Goal: Answer question/provide support: Share knowledge or assist other users

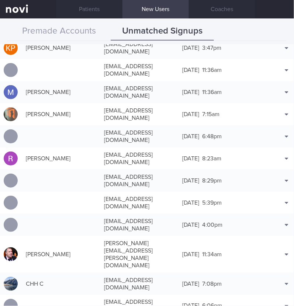
scroll to position [10311, 0]
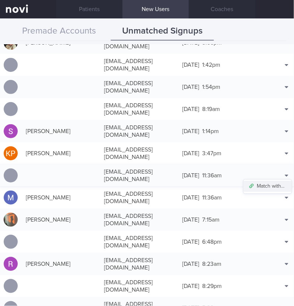
click at [272, 181] on button "Match with..." at bounding box center [268, 186] width 48 height 11
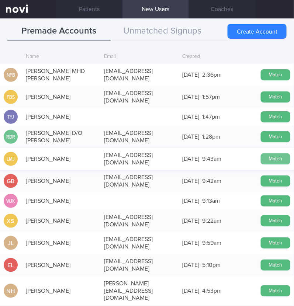
click at [271, 156] on button "Match" at bounding box center [276, 159] width 30 height 11
click at [150, 29] on button "Unmatched Signups" at bounding box center [162, 31] width 103 height 18
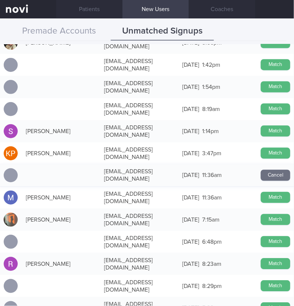
click at [266, 170] on button "Cancel" at bounding box center [276, 175] width 30 height 11
click at [266, 170] on button "Match" at bounding box center [276, 175] width 30 height 11
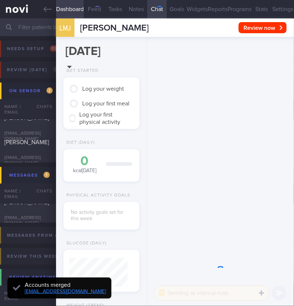
scroll to position [29, 58]
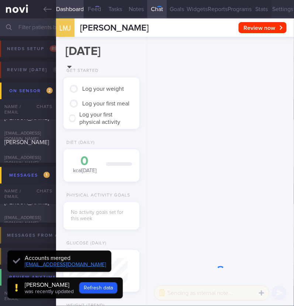
click at [277, 5] on button "Settings" at bounding box center [283, 9] width 23 height 18
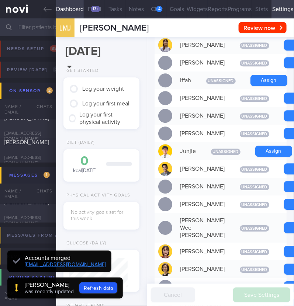
scroll to position [323, 0]
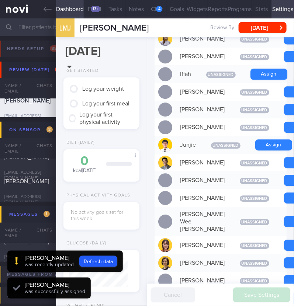
scroll to position [399, 0]
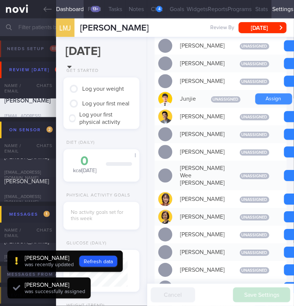
click at [270, 104] on button "Assign" at bounding box center [273, 98] width 37 height 11
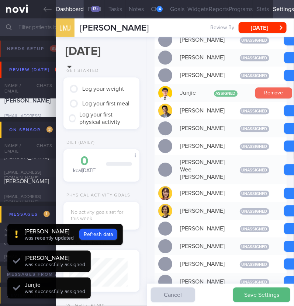
scroll to position [29, 58]
click at [270, 99] on button "Remove" at bounding box center [273, 92] width 37 height 11
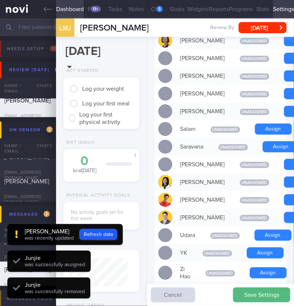
scroll to position [607, 0]
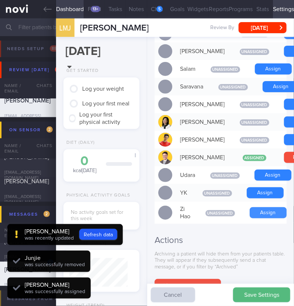
scroll to position [-1435, 0]
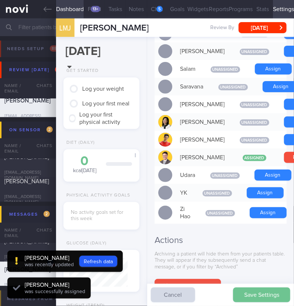
click at [254, 293] on button "Save Settings" at bounding box center [261, 295] width 57 height 15
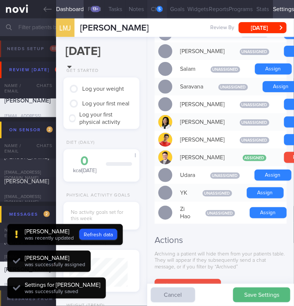
scroll to position [29, 58]
click at [158, 11] on div "5" at bounding box center [159, 9] width 6 height 6
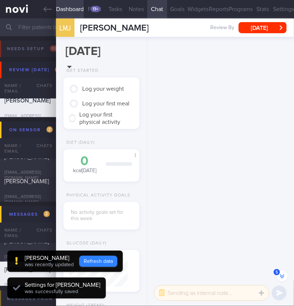
click at [87, 259] on button "Refresh data" at bounding box center [98, 261] width 38 height 11
type input "61d9a29ecdd19d856c9fee2cc6fd0958"
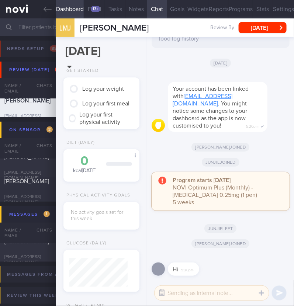
click at [161, 294] on button "button" at bounding box center [161, 293] width 13 height 13
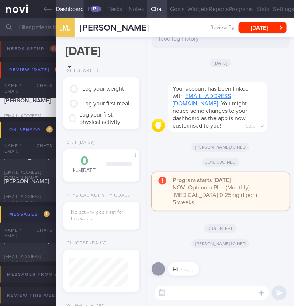
click at [171, 294] on textarea at bounding box center [212, 293] width 114 height 15
type textarea "Hi:)"
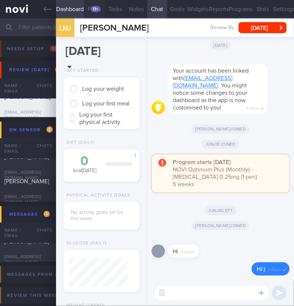
click at [97, 7] on div "13+" at bounding box center [96, 9] width 10 height 6
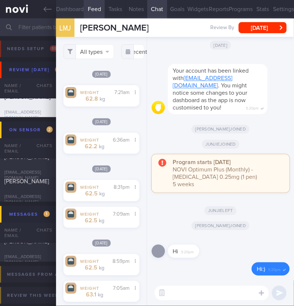
click at [74, 7] on button "Dashboard" at bounding box center [70, 9] width 28 height 18
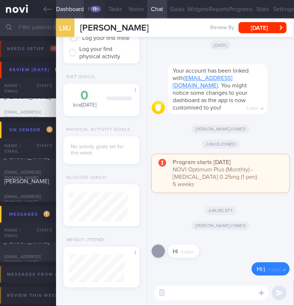
click at [95, 5] on button "Feed 13+" at bounding box center [94, 9] width 21 height 18
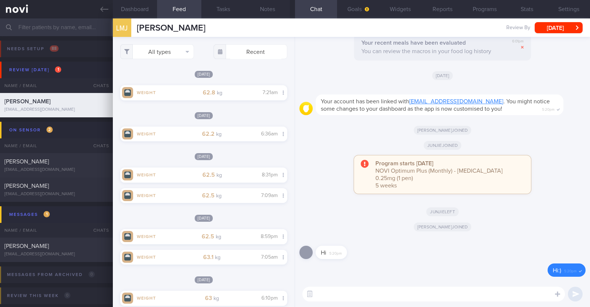
scroll to position [73, 147]
click at [294, 9] on button "Widgets" at bounding box center [401, 9] width 42 height 18
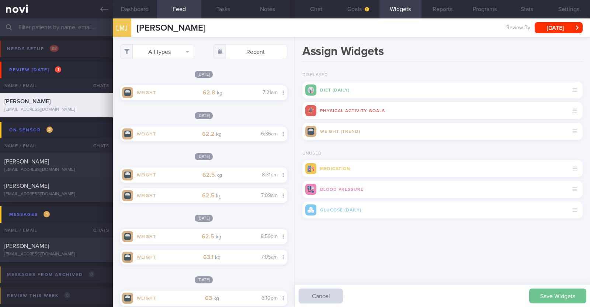
click at [294, 295] on button "Save Widgets" at bounding box center [558, 296] width 57 height 15
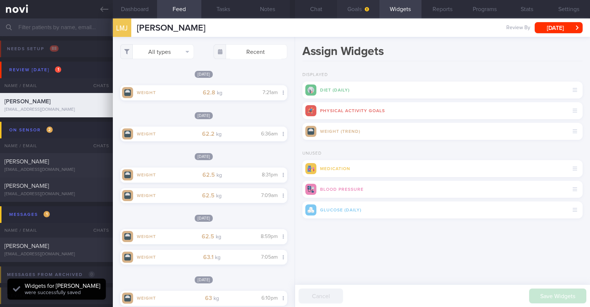
click at [294, 9] on button "Goals" at bounding box center [358, 9] width 42 height 18
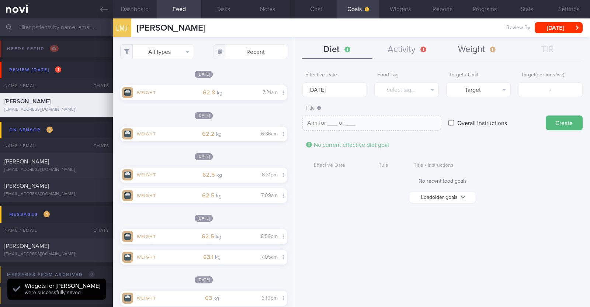
click at [294, 52] on button "Weight" at bounding box center [478, 50] width 70 height 18
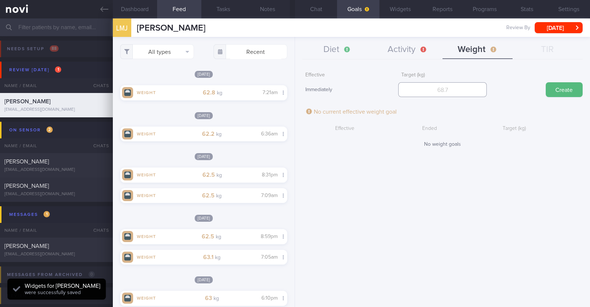
click at [294, 92] on input "number" at bounding box center [443, 89] width 89 height 15
type input "56"
click at [294, 91] on button "Create" at bounding box center [564, 89] width 37 height 15
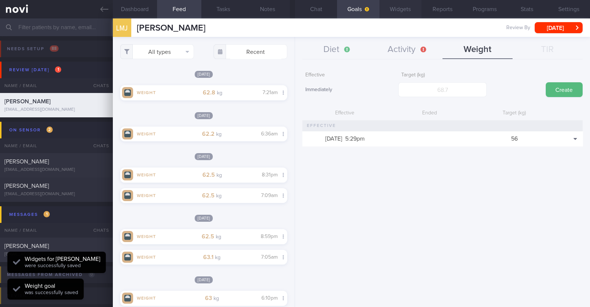
scroll to position [84, 147]
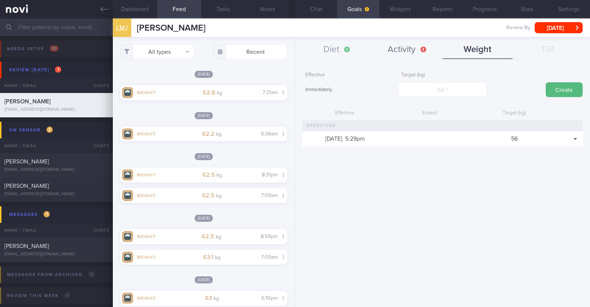
click at [294, 48] on button "Activity" at bounding box center [408, 50] width 70 height 18
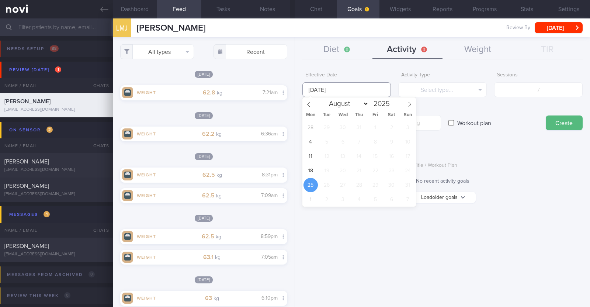
click at [294, 89] on input "[DATE]" at bounding box center [347, 89] width 89 height 15
click at [294, 170] on span "18" at bounding box center [311, 170] width 14 height 14
type input "[DATE]"
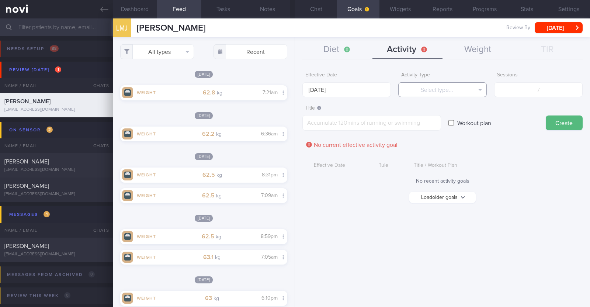
click at [294, 87] on button "Select type..." at bounding box center [443, 89] width 89 height 15
click at [294, 134] on button "Steps" at bounding box center [443, 137] width 88 height 11
click at [294, 84] on input "number" at bounding box center [539, 89] width 89 height 15
type input "42000"
click at [294, 115] on textarea at bounding box center [372, 123] width 139 height 16
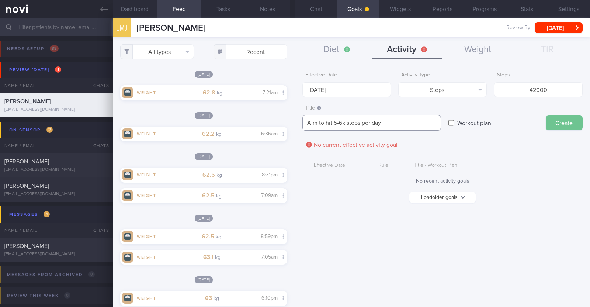
type textarea "Aim to hit 5-6k steps per day"
click at [294, 123] on button "Create" at bounding box center [564, 123] width 37 height 15
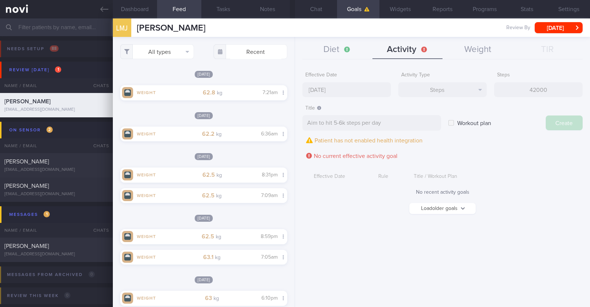
type input "[DATE]"
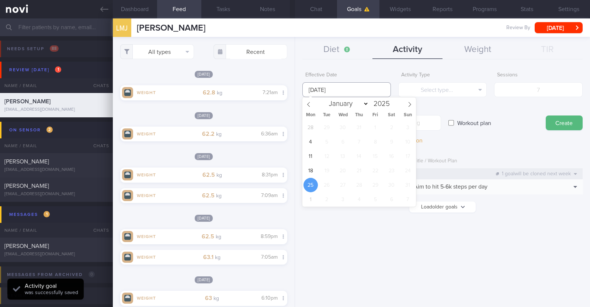
click at [294, 90] on input "[DATE]" at bounding box center [347, 89] width 89 height 15
click at [294, 175] on span "18" at bounding box center [311, 170] width 14 height 14
type input "[DATE]"
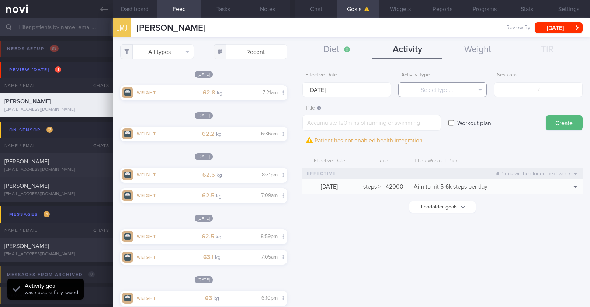
click at [294, 89] on button "Select type..." at bounding box center [443, 89] width 89 height 15
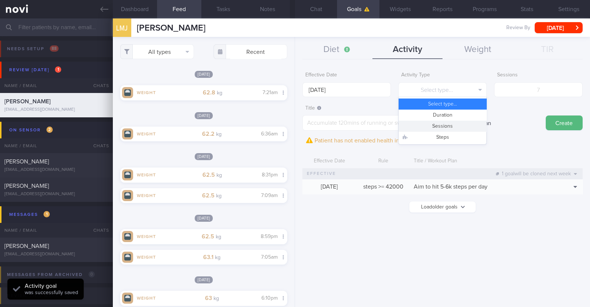
click at [294, 127] on button "Sessions" at bounding box center [443, 126] width 88 height 11
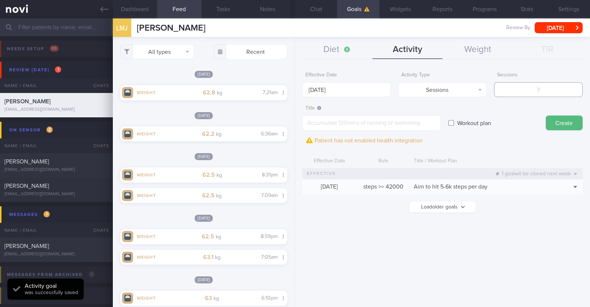
click at [294, 89] on input "number" at bounding box center [539, 89] width 89 height 15
type input "2"
click at [294, 127] on textarea at bounding box center [372, 123] width 139 height 16
paste textarea "Aim to do 2x strength training sessions per week. Body weight training - [Exerc…"
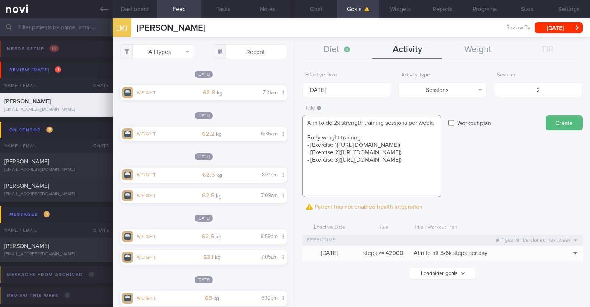
scroll to position [7, 0]
type textarea "Aim to do 2x strength training sessions per week. Body weight training - [Exerc…"
click at [294, 123] on button "Create" at bounding box center [564, 123] width 37 height 15
type input "[DATE]"
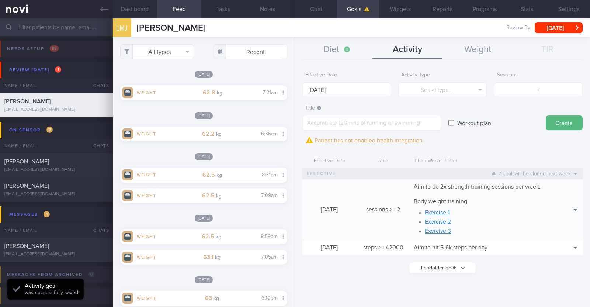
scroll to position [0, 0]
click at [294, 91] on input "[DATE]" at bounding box center [347, 89] width 89 height 15
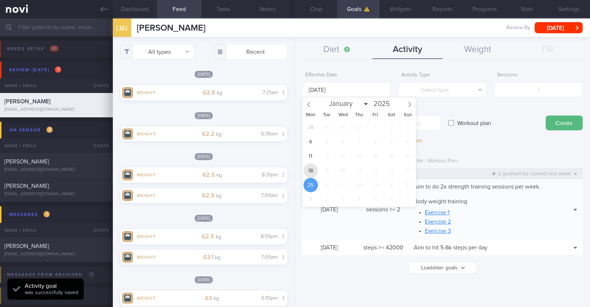
click at [294, 167] on span "18" at bounding box center [311, 170] width 14 height 14
type input "[DATE]"
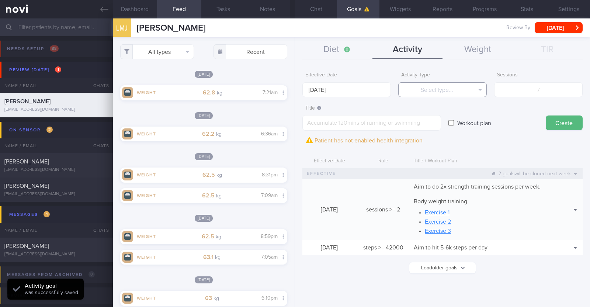
click at [294, 88] on button "Select type..." at bounding box center [443, 89] width 89 height 15
click at [294, 79] on div "Effective Date 18 Aug 2025" at bounding box center [347, 82] width 89 height 29
click at [294, 51] on button "Diet" at bounding box center [338, 50] width 70 height 18
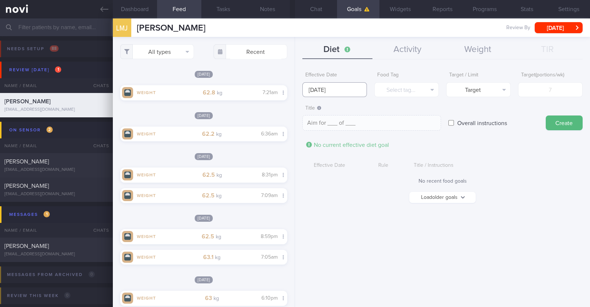
click at [294, 85] on input "[DATE]" at bounding box center [335, 89] width 65 height 15
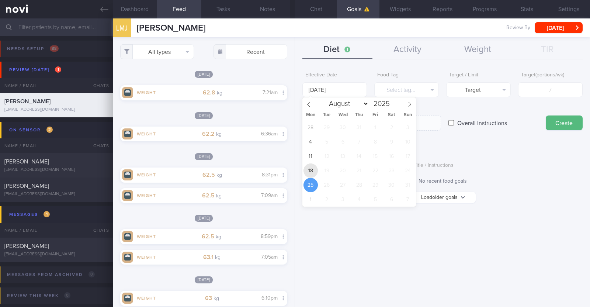
click at [294, 174] on span "18" at bounding box center [311, 170] width 14 height 14
type input "[DATE]"
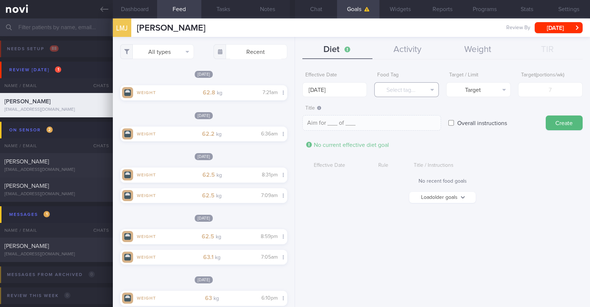
click at [294, 85] on button "Select tag..." at bounding box center [407, 89] width 65 height 15
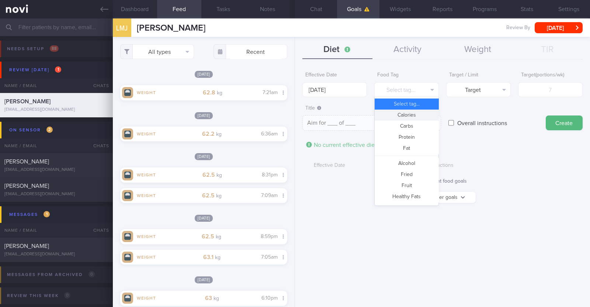
click at [294, 112] on button "Calories" at bounding box center [407, 115] width 64 height 11
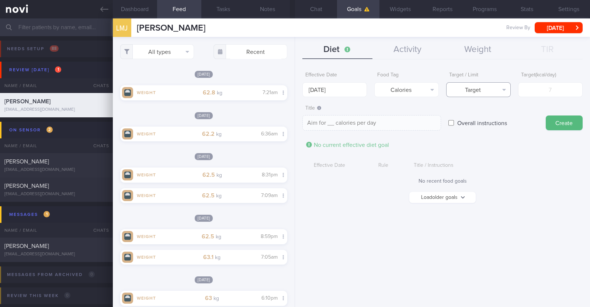
click at [294, 90] on button "Target" at bounding box center [479, 89] width 65 height 15
click at [294, 113] on button "Limit" at bounding box center [479, 115] width 64 height 11
type textarea "Keep to __ calories per day"
click at [294, 92] on input "number" at bounding box center [551, 89] width 65 height 15
type input "1"
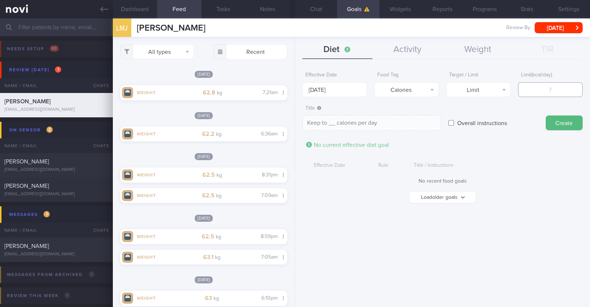
type textarea "Keep to 1 calories per day"
type input "13"
type textarea "Keep to 13 calories per day"
type input "130"
type textarea "Keep to 130 calories per day"
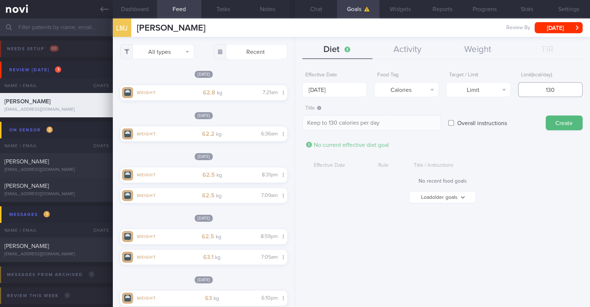
type input "1300"
type textarea "Keep to 1300 calories per day"
type input "1300"
click at [294, 118] on button "Create" at bounding box center [564, 123] width 37 height 15
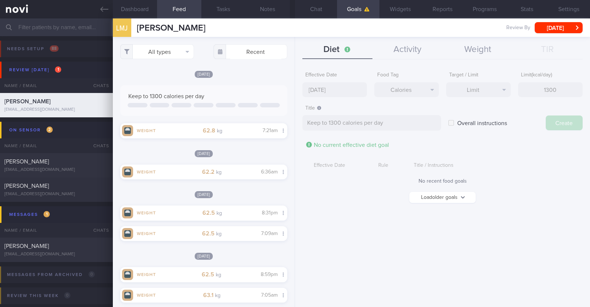
type input "[DATE]"
type textarea "Aim for ___ of ___"
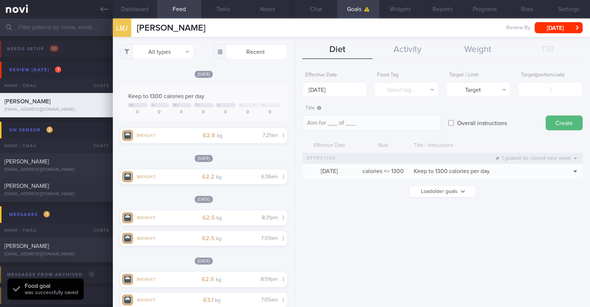
click at [294, 70] on div "Effective Date 25 Aug 2025" at bounding box center [335, 82] width 65 height 29
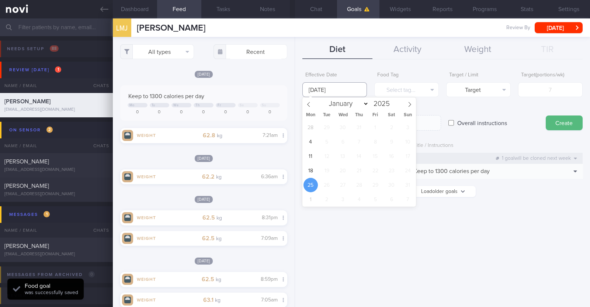
click at [294, 89] on input "[DATE]" at bounding box center [335, 89] width 65 height 15
click at [294, 168] on span "18" at bounding box center [311, 170] width 14 height 14
type input "[DATE]"
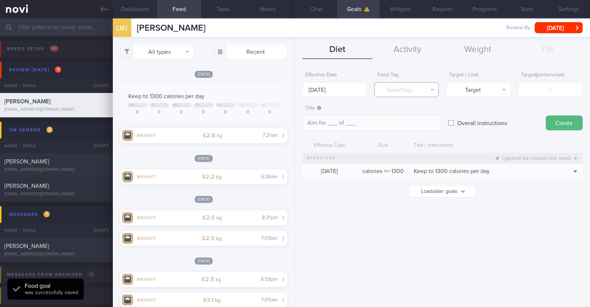
click at [294, 87] on button "Select tag..." at bounding box center [407, 89] width 65 height 15
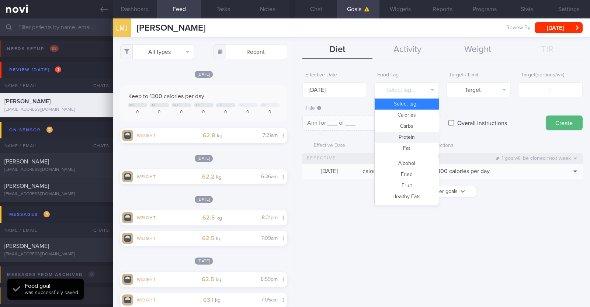
click at [294, 133] on button "Protein" at bounding box center [407, 137] width 64 height 11
type textarea "Aim for __g of protein per day"
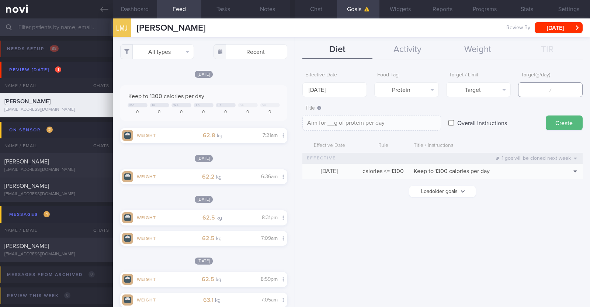
click at [294, 91] on input "number" at bounding box center [551, 89] width 65 height 15
type input "6"
type textarea "Aim for 6g of protein per day"
type input "65"
type textarea "Aim for 65g of protein per day"
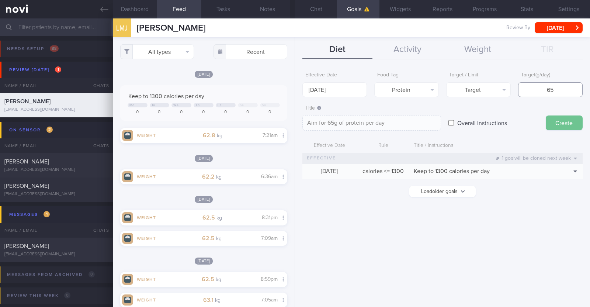
type input "65"
click at [294, 124] on button "Create" at bounding box center [564, 123] width 37 height 15
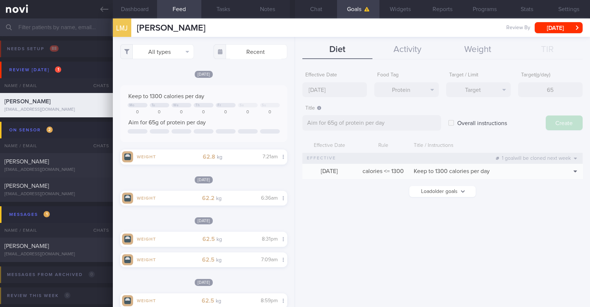
type input "[DATE]"
type textarea "Aim for ___ of ___"
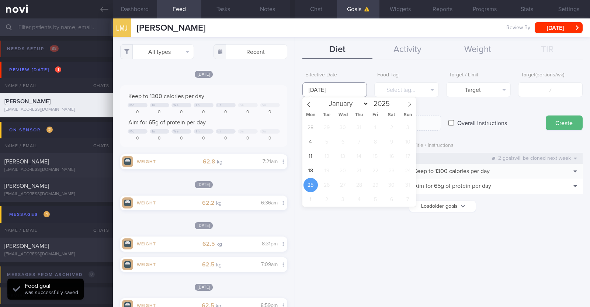
click at [294, 90] on input "[DATE]" at bounding box center [335, 89] width 65 height 15
click at [294, 169] on span "18" at bounding box center [311, 170] width 14 height 14
type input "[DATE]"
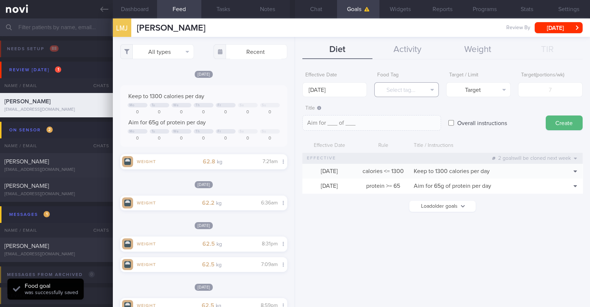
click at [294, 86] on button "Select tag..." at bounding box center [407, 89] width 65 height 15
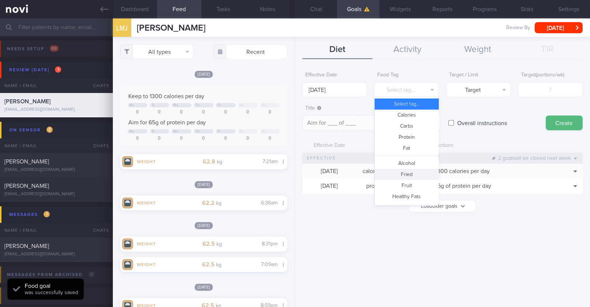
click at [294, 175] on button "Fried" at bounding box center [407, 174] width 64 height 11
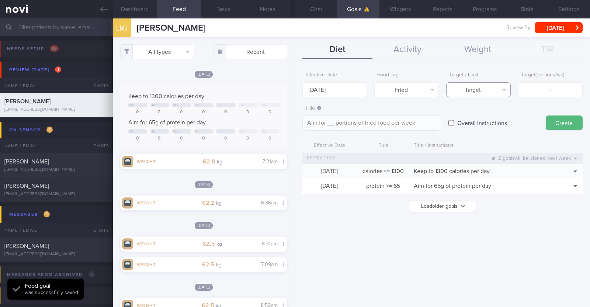
click at [294, 91] on button "Target" at bounding box center [479, 89] width 65 height 15
click at [294, 119] on button "Limit" at bounding box center [479, 115] width 64 height 11
type textarea "Keep to __ portions of fried food per week"
click at [294, 90] on input "number" at bounding box center [551, 89] width 65 height 15
type input "2"
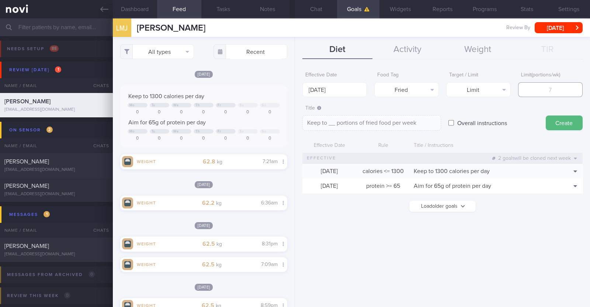
type textarea "Keep to 2 portions of fried food per week"
type input "2"
click at [294, 128] on button "Create" at bounding box center [564, 123] width 37 height 15
type input "[DATE]"
type textarea "Aim for ___ of ___"
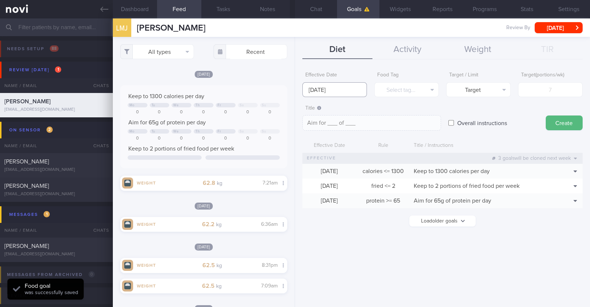
click at [294, 89] on input "[DATE]" at bounding box center [335, 89] width 65 height 15
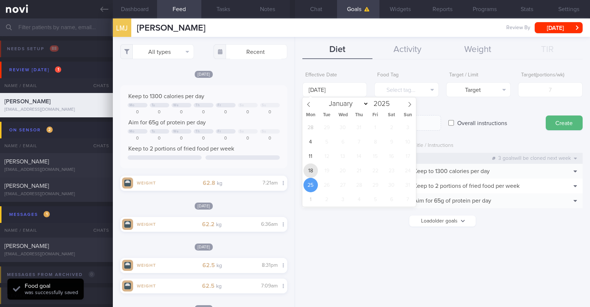
click at [294, 169] on span "18" at bounding box center [311, 170] width 14 height 14
type input "[DATE]"
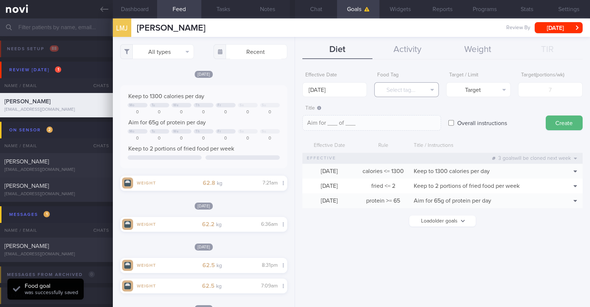
click at [294, 88] on button "Select tag..." at bounding box center [407, 89] width 65 height 15
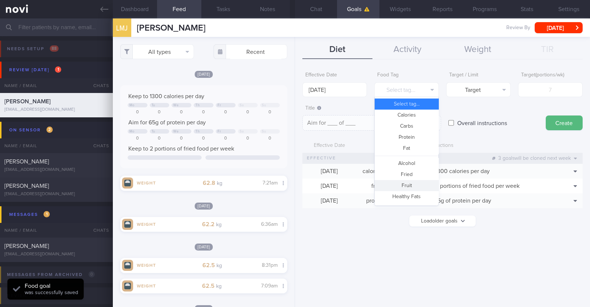
click at [294, 182] on button "Fruit" at bounding box center [407, 185] width 64 height 11
type textarea "Aim for __ portions of fruits per week"
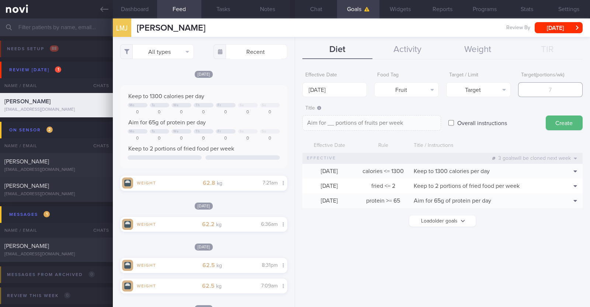
click at [294, 94] on input "number" at bounding box center [551, 89] width 65 height 15
type input "1"
type textarea "Aim for 1 portions of fruits per week"
type input "14"
type textarea "Aim for 14 portions of fruits per week"
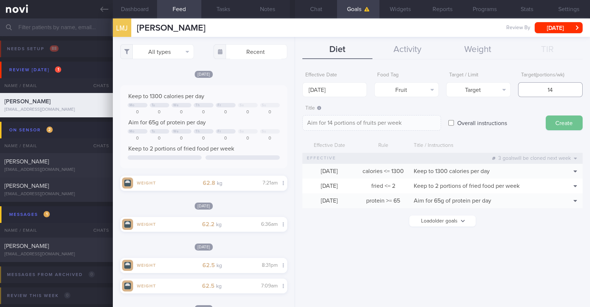
type input "14"
click at [294, 128] on button "Create" at bounding box center [564, 123] width 37 height 15
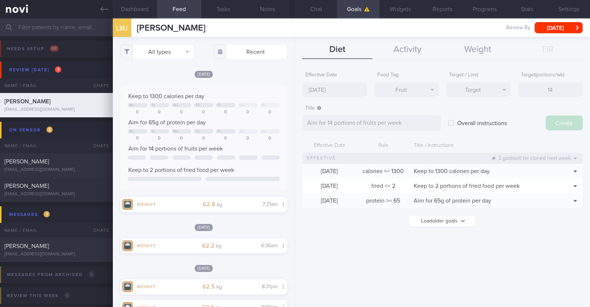
type input "[DATE]"
type textarea "Aim for ___ of ___"
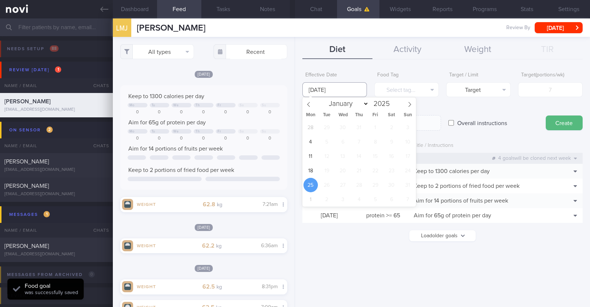
click at [294, 91] on input "[DATE]" at bounding box center [335, 89] width 65 height 15
click at [294, 165] on span "18" at bounding box center [311, 170] width 14 height 14
type input "[DATE]"
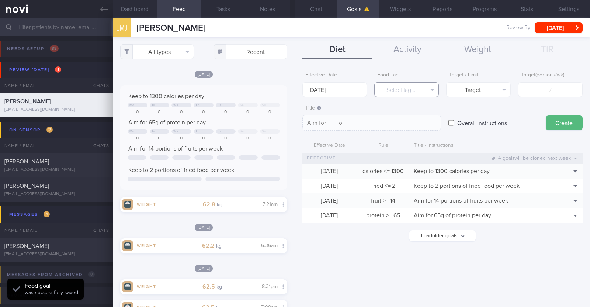
click at [294, 83] on button "Select tag..." at bounding box center [407, 89] width 65 height 15
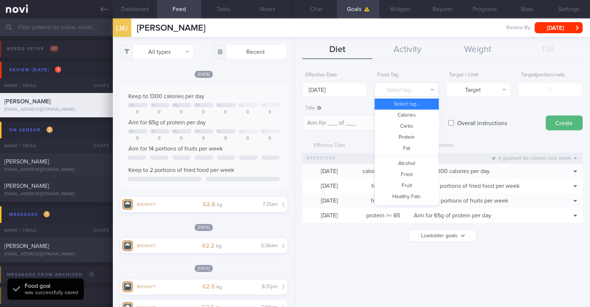
scroll to position [220, 0]
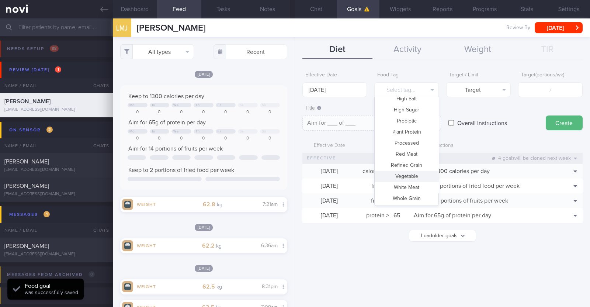
click at [294, 175] on button "Vegetable" at bounding box center [407, 176] width 64 height 11
type textarea "Aim for __ portions of vegetables per week"
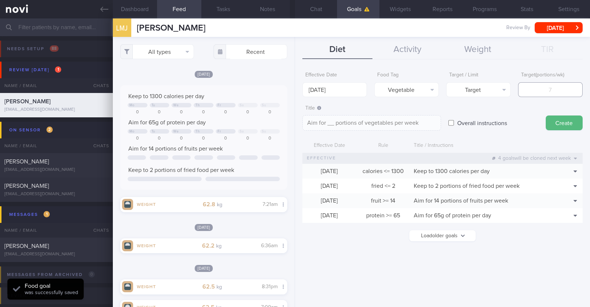
click at [294, 92] on input "number" at bounding box center [551, 89] width 65 height 15
type input "1"
type textarea "Aim for 1 portions of vegetables per week"
type input "14"
type textarea "Aim for 14 portions of vegetables per week"
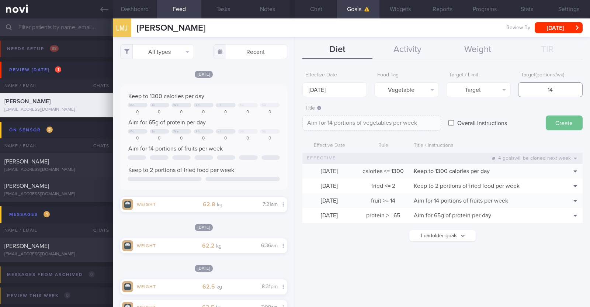
type input "14"
click at [294, 121] on button "Create" at bounding box center [564, 123] width 37 height 15
type input "[DATE]"
type textarea "Aim for ___ of ___"
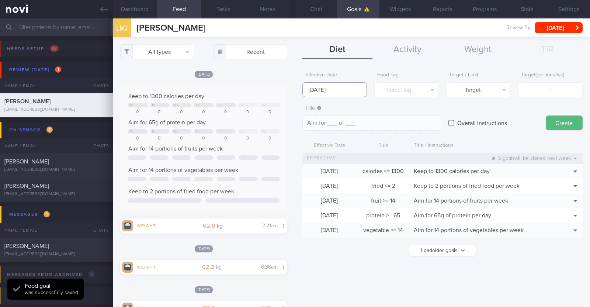
click at [294, 92] on input "[DATE]" at bounding box center [335, 89] width 65 height 15
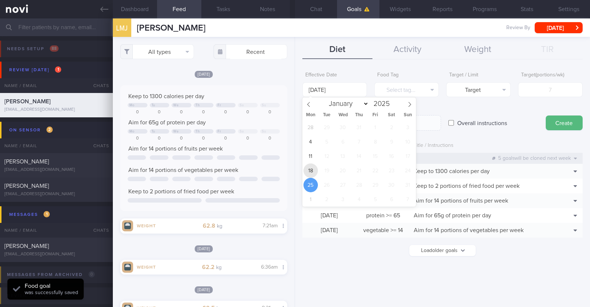
click at [294, 171] on span "18" at bounding box center [311, 170] width 14 height 14
type input "[DATE]"
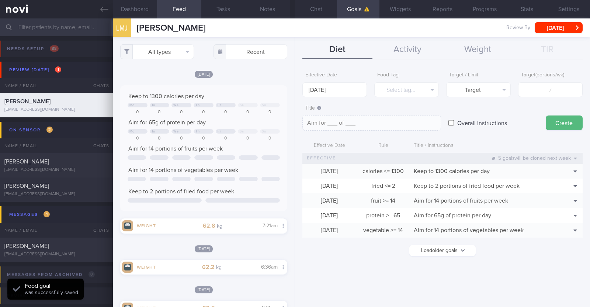
click at [294, 126] on input "Overall instructions" at bounding box center [452, 123] width 6 height 15
checkbox input "true"
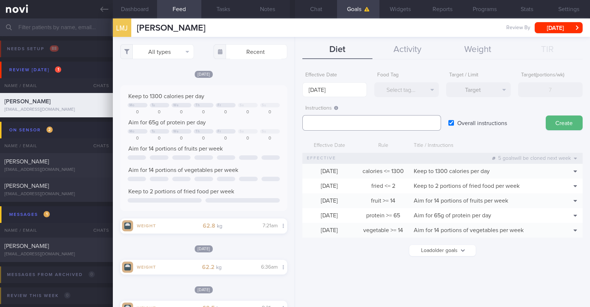
click at [294, 119] on textarea at bounding box center [372, 123] width 139 height 16
paste textarea "Aim to consume xxL of fluids per day (Choose water first)"
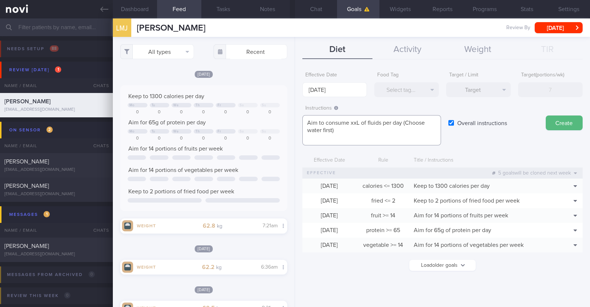
click at [294, 123] on textarea "Aim to consume xxL of fluids per day (Choose water first)" at bounding box center [372, 130] width 139 height 30
paste textarea "1.7-2"
click at [294, 136] on textarea "Aim to consume 1.7-2L of fluids per day (Choose water first)" at bounding box center [372, 130] width 139 height 30
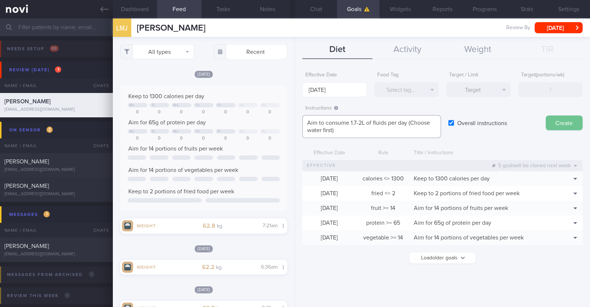
type textarea "Aim to consume 1.7-2L of fluids per day (Choose water first)"
click at [294, 120] on button "Create" at bounding box center [564, 123] width 37 height 15
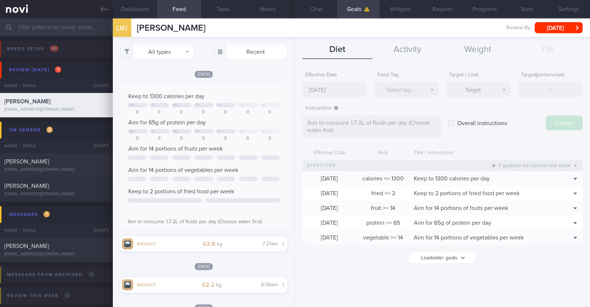
type input "[DATE]"
type textarea "Aim for ___ of ___"
checkbox input "false"
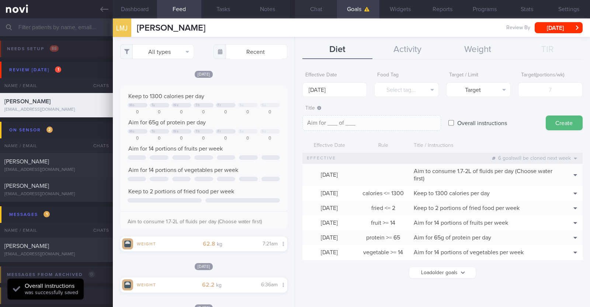
click at [294, 11] on button "Chat" at bounding box center [316, 9] width 42 height 18
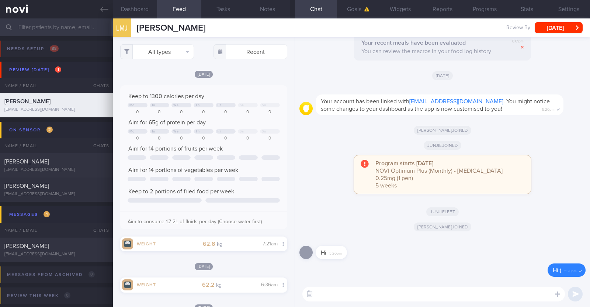
click at [294, 297] on textarea at bounding box center [434, 294] width 263 height 15
paste textarea "Hi [patient’s name]! This is Charlotte, the dietitian. It was nice meeting you …"
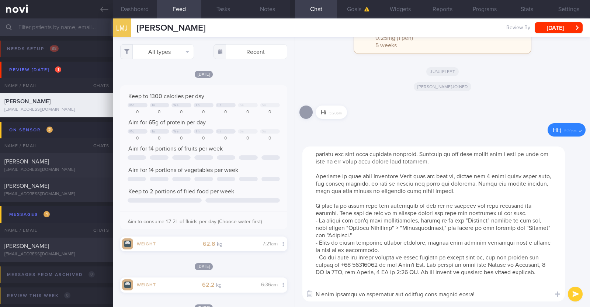
scroll to position [22, 0]
click at [294, 281] on textarea at bounding box center [434, 224] width 263 height 155
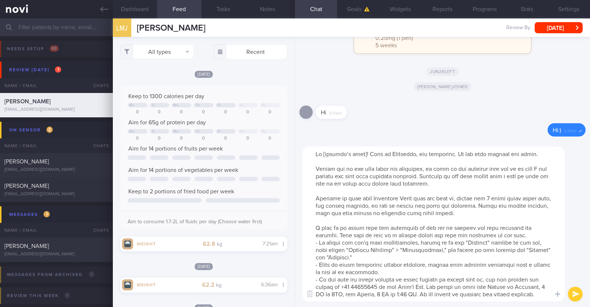
scroll to position [0, 0]
drag, startPoint x: 314, startPoint y: 198, endPoint x: 491, endPoint y: 212, distance: 177.7
click at [294, 212] on textarea at bounding box center [434, 224] width 263 height 155
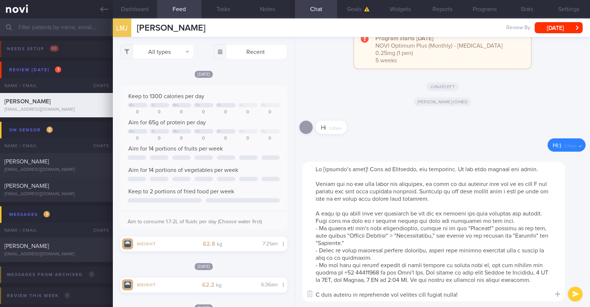
click at [294, 168] on textarea at bounding box center [434, 232] width 263 height 140
type textarea "Hi [PERSON_NAME]! This is [PERSON_NAME], the dietitian. It was nice meeting you…"
click at [398, 121] on div "Hi 5:20pm" at bounding box center [443, 125] width 286 height 27
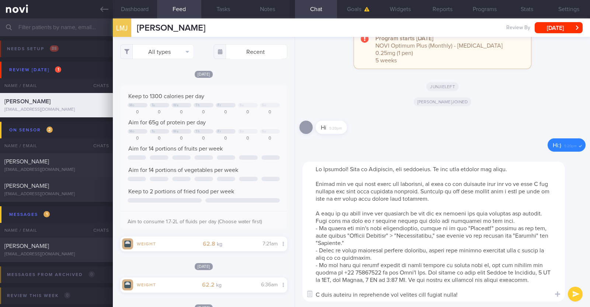
click at [579, 295] on button "submit" at bounding box center [575, 294] width 15 height 15
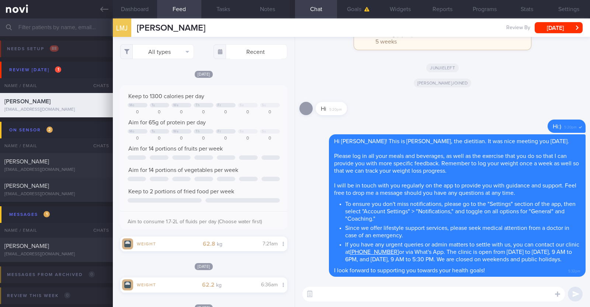
click at [334, 297] on textarea at bounding box center [434, 294] width 263 height 15
paste textarea "Here is a summary of what we discussed: Basics of [MEDICAL_DATA] - Diet: A well…"
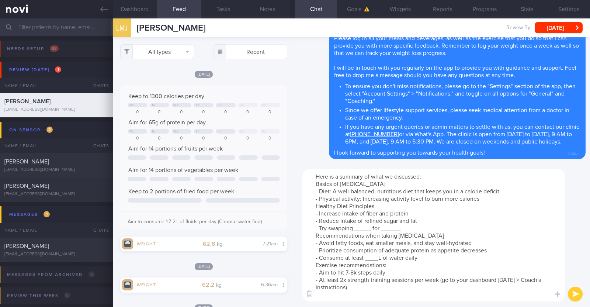
scroll to position [0, 0]
click at [488, 201] on textarea "Here is a summary of what we discussed: Basics of [MEDICAL_DATA] - Diet: A well…" at bounding box center [434, 235] width 263 height 132
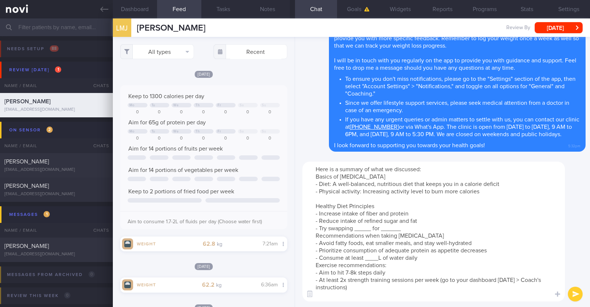
click at [371, 227] on textarea "Here is a summary of what we discussed: Basics of [MEDICAL_DATA] - Diet: A well…" at bounding box center [434, 232] width 263 height 140
drag, startPoint x: 431, startPoint y: 230, endPoint x: 410, endPoint y: 228, distance: 21.9
click at [410, 228] on textarea "Here is a summary of what we discussed: Basics of [MEDICAL_DATA] - Diet: A well…" at bounding box center [434, 232] width 263 height 140
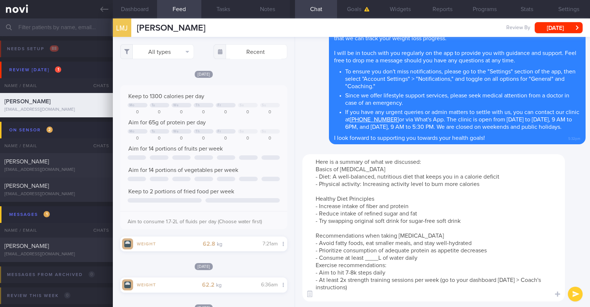
drag, startPoint x: 427, startPoint y: 234, endPoint x: 386, endPoint y: 234, distance: 41.0
click at [386, 234] on textarea "Here is a summary of what we discussed: Basics of [MEDICAL_DATA] - Diet: A well…" at bounding box center [434, 227] width 263 height 147
click at [382, 256] on textarea "Here is a summary of what we discussed: Basics of [MEDICAL_DATA] - Diet: A well…" at bounding box center [434, 227] width 263 height 147
paste textarea "1.7-2"
click at [421, 256] on textarea "Here is a summary of what we discussed: Basics of [MEDICAL_DATA] - Diet: A well…" at bounding box center [434, 227] width 263 height 147
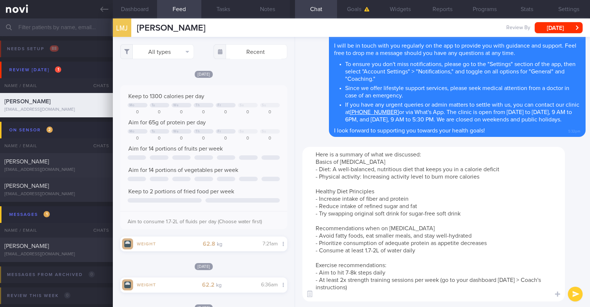
click at [346, 272] on textarea "Here is a summary of what we discussed: Basics of [MEDICAL_DATA] - Diet: A well…" at bounding box center [434, 224] width 263 height 155
type textarea "Here is a summary of what we discussed: Basics of [MEDICAL_DATA] - Diet: A well…"
click at [570, 296] on button "submit" at bounding box center [575, 294] width 15 height 15
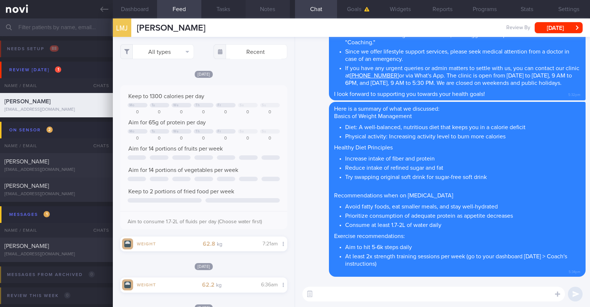
click at [263, 6] on button "Notes" at bounding box center [268, 9] width 44 height 18
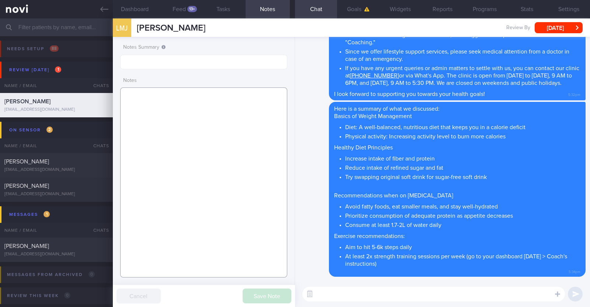
click at [233, 115] on textarea at bounding box center [203, 182] width 167 height 190
click at [229, 126] on textarea at bounding box center [203, 182] width 167 height 190
paste textarea "Comorbidities [MEDICAL_DATA] in remission (dx 2023) - f/up Dr [PERSON_NAME] Soo…"
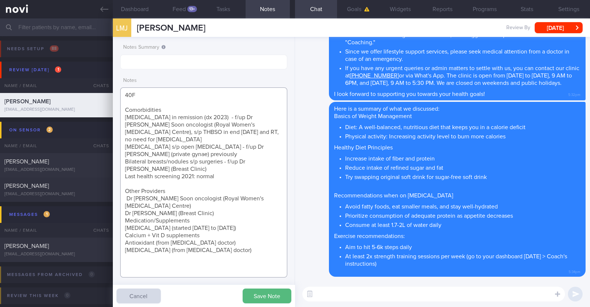
click at [166, 109] on textarea "40F Comorbidities [MEDICAL_DATA] in remission (dx 2023) - f/up Dr [PERSON_NAME]…" at bounding box center [203, 182] width 167 height 190
drag, startPoint x: 236, startPoint y: 117, endPoint x: 251, endPoint y: 124, distance: 17.2
click at [251, 124] on textarea "40F Comorbidities: [MEDICAL_DATA] in remission (dx 2023) - f/up Dr [PERSON_NAME…" at bounding box center [203, 182] width 167 height 190
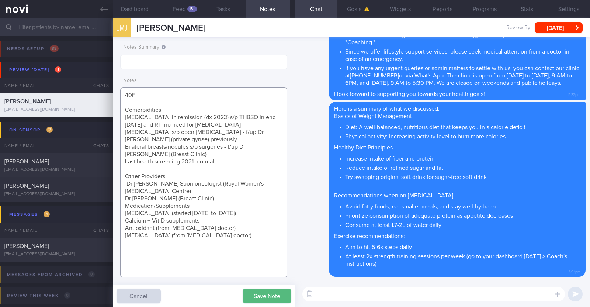
drag, startPoint x: 227, startPoint y: 131, endPoint x: 227, endPoint y: 138, distance: 7.0
click at [227, 138] on textarea "40F Comorbidities: [MEDICAL_DATA] in remission (dx 2023) s/p THBSO in end [DATE…" at bounding box center [203, 182] width 167 height 190
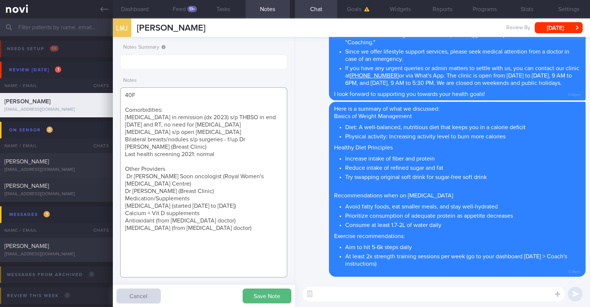
drag, startPoint x: 225, startPoint y: 138, endPoint x: 227, endPoint y: 144, distance: 6.0
click at [227, 144] on textarea "40F Comorbidities: [MEDICAL_DATA] in remission (dx 2023) s/p THBSO in end [DATE…" at bounding box center [203, 182] width 167 height 190
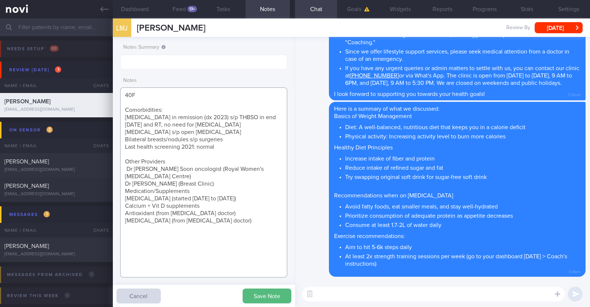
drag, startPoint x: 223, startPoint y: 147, endPoint x: 109, endPoint y: 145, distance: 114.0
click at [109, 145] on div "Patients New Users Coaches Assigned patients Assigned patients All active patie…" at bounding box center [295, 162] width 590 height 289
drag, startPoint x: 129, startPoint y: 147, endPoint x: 221, endPoint y: 177, distance: 97.3
click at [221, 177] on textarea "40F Comorbidities: [MEDICAL_DATA] in remission (dx 2023) s/p THBSO in end [DATE…" at bounding box center [203, 182] width 167 height 190
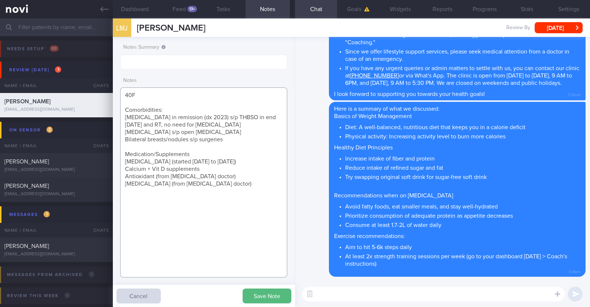
click at [235, 163] on textarea "40F Comorbidities: [MEDICAL_DATA] in remission (dx 2023) s/p THBSO in end [DATE…" at bounding box center [203, 182] width 167 height 190
drag, startPoint x: 247, startPoint y: 160, endPoint x: 119, endPoint y: 162, distance: 127.7
click at [119, 162] on div "Notes Summary Notes 40F Comorbidities: [MEDICAL_DATA] in remission (dx 2023) s/…" at bounding box center [204, 172] width 182 height 270
click at [240, 178] on textarea "40F Comorbidities: [MEDICAL_DATA] in remission (dx 2023) s/p THBSO in end [DATE…" at bounding box center [203, 182] width 167 height 190
paste textarea "[MEDICAL_DATA] 0.25mg once/week for 1 month"
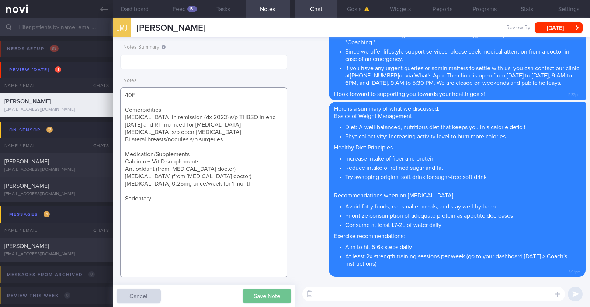
type textarea "40F Comorbidities: [MEDICAL_DATA] in remission (dx 2023) s/p THBSO in end [DATE…"
click at [271, 293] on button "Save Note" at bounding box center [267, 296] width 49 height 15
drag, startPoint x: 170, startPoint y: 198, endPoint x: 120, endPoint y: 93, distance: 116.5
click at [120, 93] on textarea "40F Comorbidities: [MEDICAL_DATA] in remission (dx 2023) s/p THBSO in end [DATE…" at bounding box center [203, 182] width 167 height 190
click at [247, 206] on textarea "40F Comorbidities: [MEDICAL_DATA] in remission (dx 2023) s/p THBSO in end [DATE…" at bounding box center [203, 182] width 167 height 190
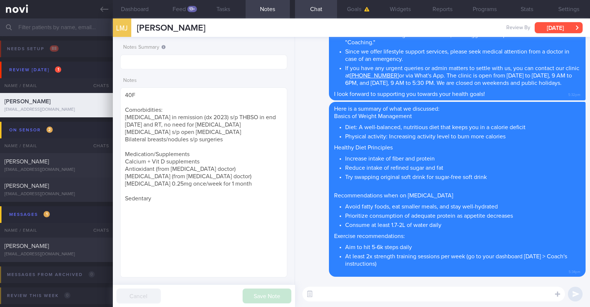
click at [552, 28] on button "[DATE]" at bounding box center [559, 27] width 48 height 11
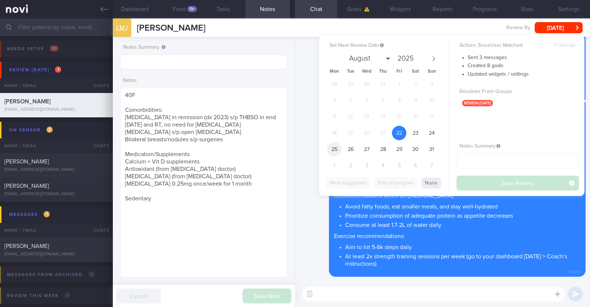
click at [341, 149] on span "25" at bounding box center [334, 149] width 14 height 14
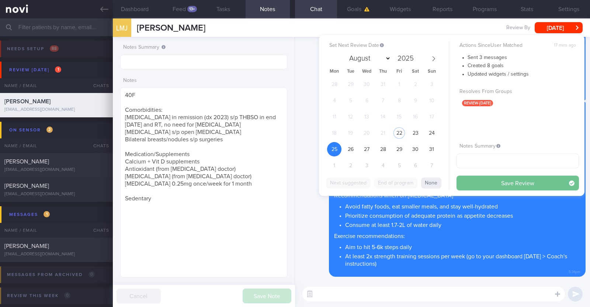
click at [502, 183] on button "Save Review" at bounding box center [518, 183] width 123 height 15
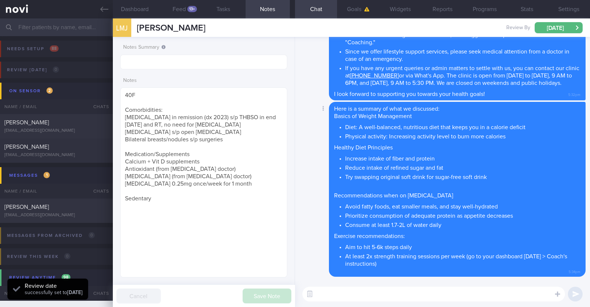
click at [319, 210] on div "Delete Here is a summary of what we discussed: Basics of [MEDICAL_DATA] Diet: A…" at bounding box center [443, 189] width 286 height 175
click at [109, 10] on link at bounding box center [56, 9] width 113 height 18
